Goal: Task Accomplishment & Management: Use online tool/utility

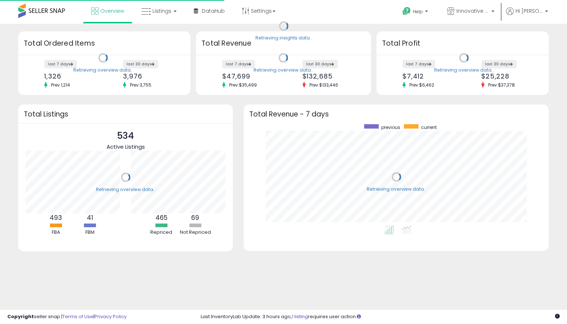
scroll to position [101, 290]
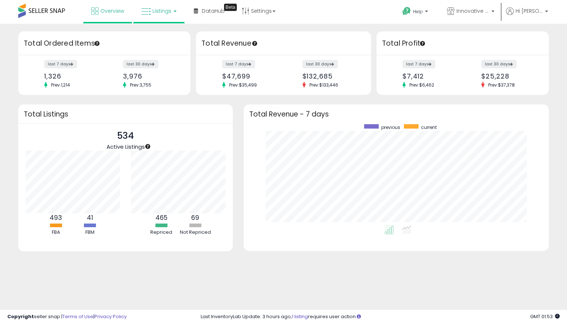
click at [167, 11] on span "Listings" at bounding box center [162, 10] width 19 height 7
click at [166, 29] on li at bounding box center [164, 38] width 61 height 26
click at [165, 11] on span "Listings" at bounding box center [162, 10] width 19 height 7
click at [159, 38] on icon at bounding box center [165, 35] width 32 height 9
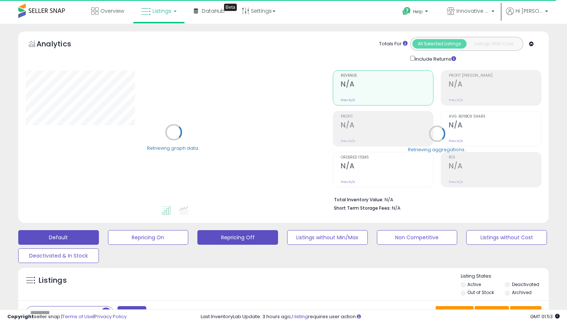
click at [229, 230] on button "Repricing Off" at bounding box center [237, 237] width 81 height 15
